Goal: Transaction & Acquisition: Purchase product/service

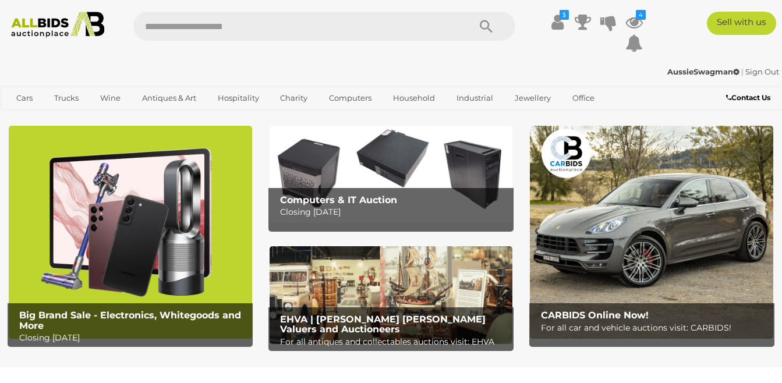
click at [181, 33] on input "text" at bounding box center [295, 26] width 325 height 29
type input "****"
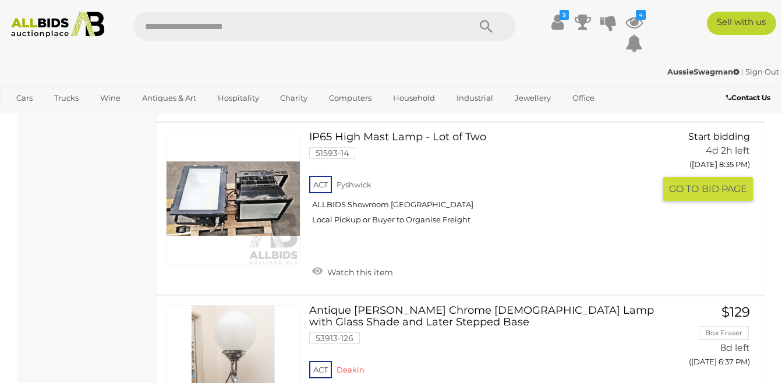
scroll to position [1630, 0]
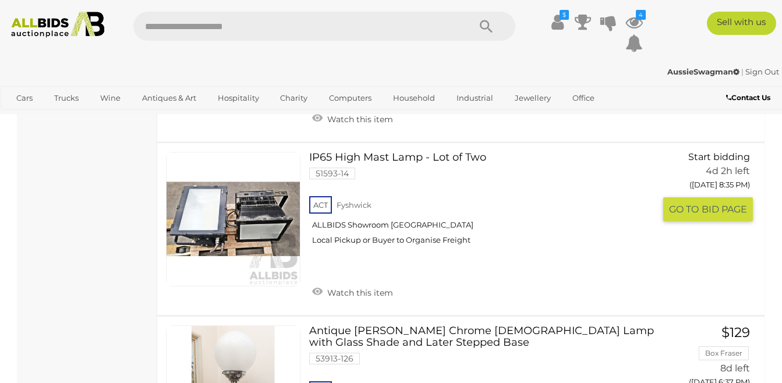
drag, startPoint x: 373, startPoint y: 157, endPoint x: 40, endPoint y: 253, distance: 346.2
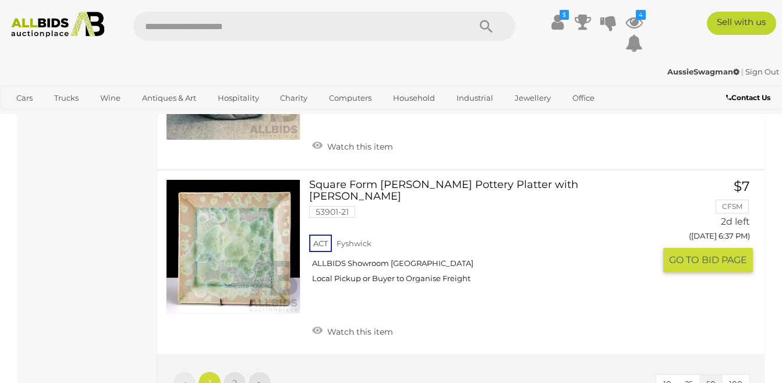
scroll to position [8558, 0]
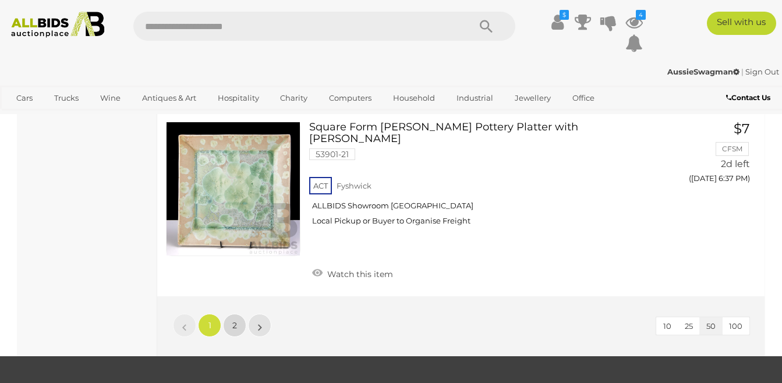
click at [229, 314] on link "2" at bounding box center [234, 325] width 23 height 23
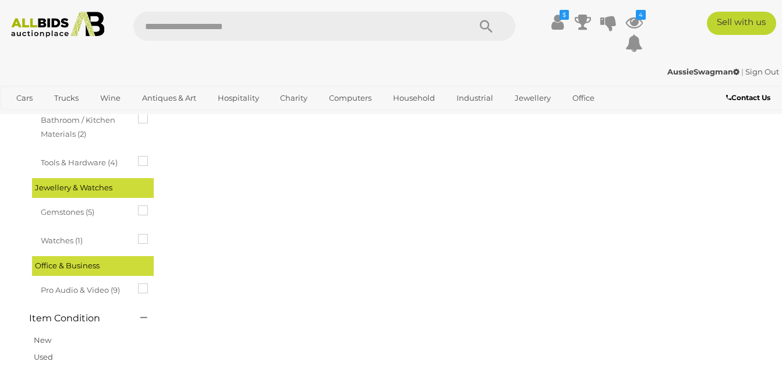
scroll to position [0, 0]
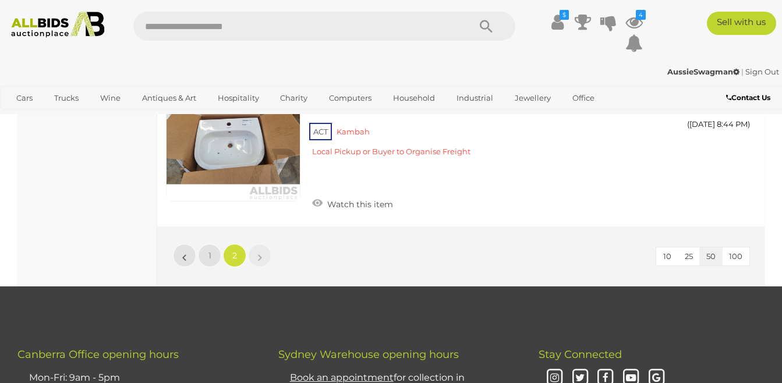
scroll to position [7335, 0]
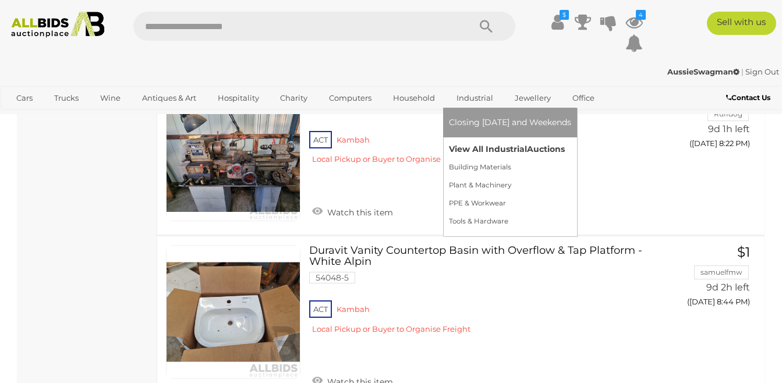
click at [472, 144] on link "View All Industrial Auctions" at bounding box center [510, 149] width 122 height 18
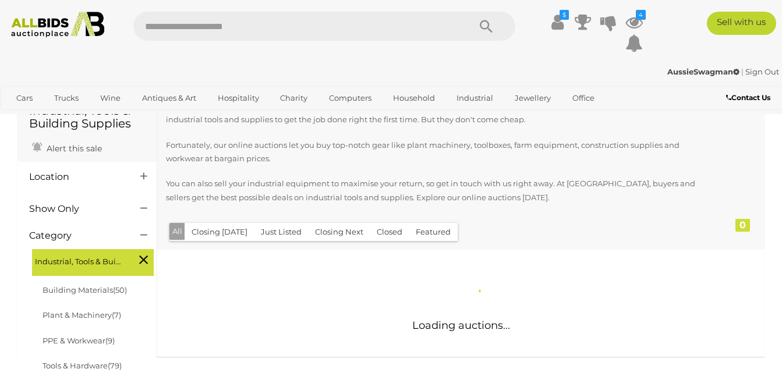
scroll to position [175, 0]
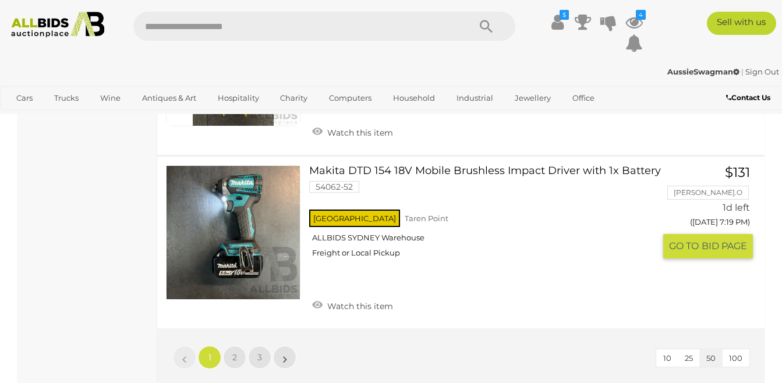
scroll to position [8966, 0]
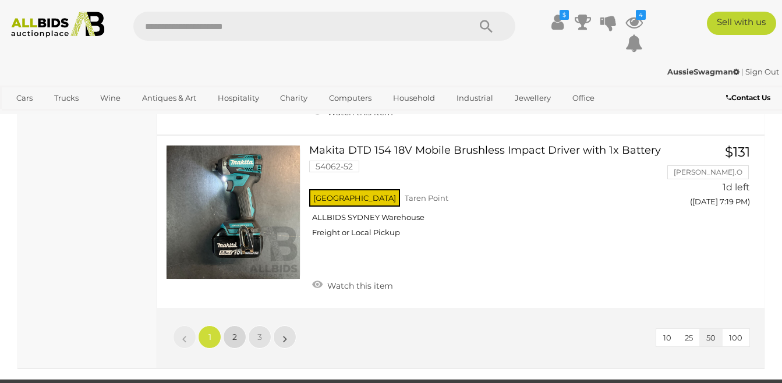
click at [240, 325] on link "2" at bounding box center [234, 336] width 23 height 23
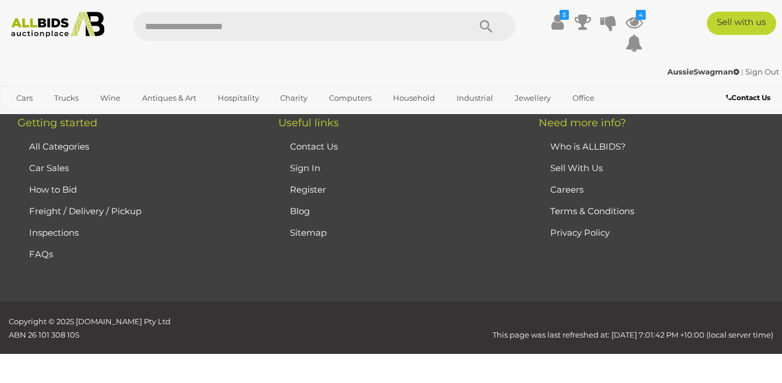
scroll to position [196, 0]
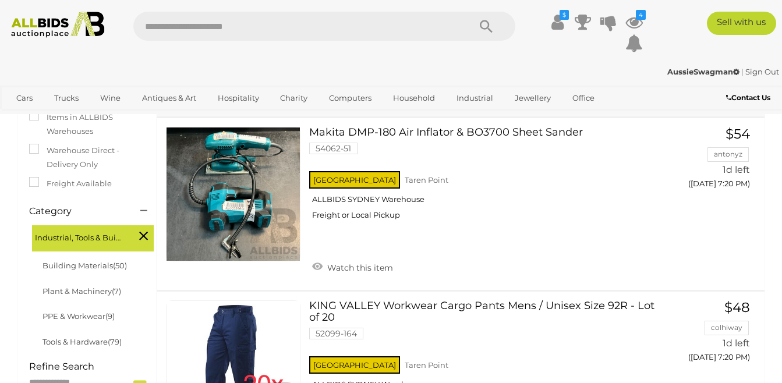
scroll to position [196, 0]
